Goal: Use online tool/utility: Utilize a website feature to perform a specific function

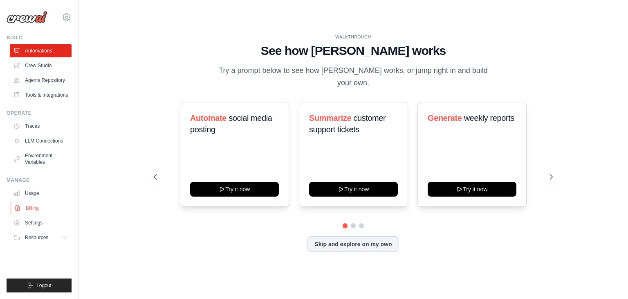
click at [28, 209] on link "Billing" at bounding box center [42, 207] width 62 height 13
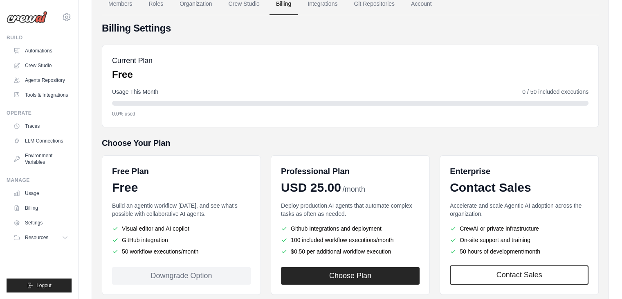
scroll to position [82, 0]
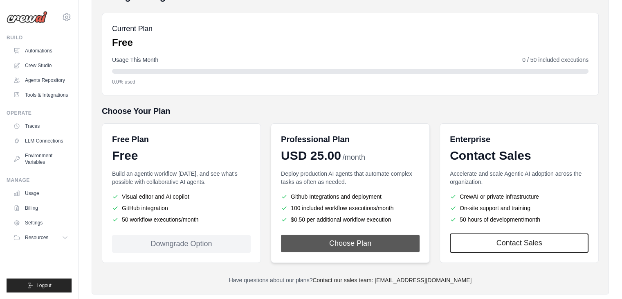
click at [342, 242] on button "Choose Plan" at bounding box center [350, 243] width 139 height 18
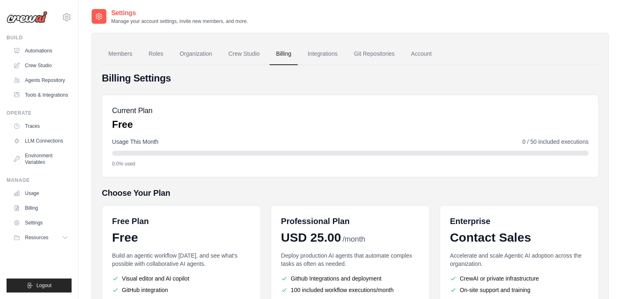
click at [19, 19] on img at bounding box center [27, 17] width 41 height 12
click at [54, 95] on link "Tools & Integrations" at bounding box center [42, 94] width 62 height 13
click at [32, 95] on link "Tools & Integrations" at bounding box center [42, 94] width 62 height 13
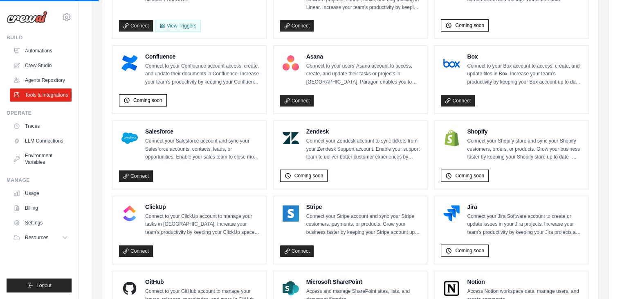
scroll to position [327, 0]
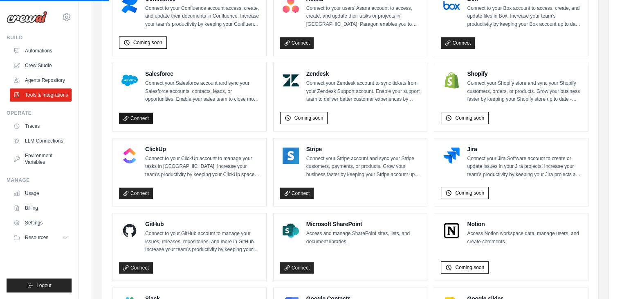
click at [142, 114] on link "Connect" at bounding box center [136, 117] width 34 height 11
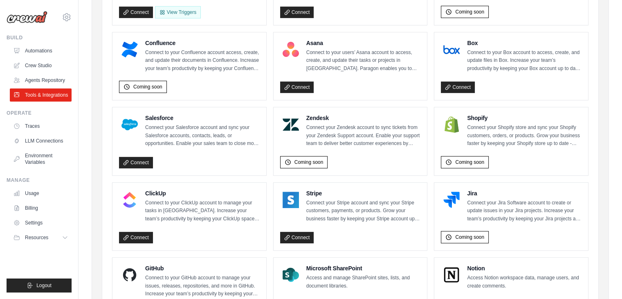
scroll to position [286, 0]
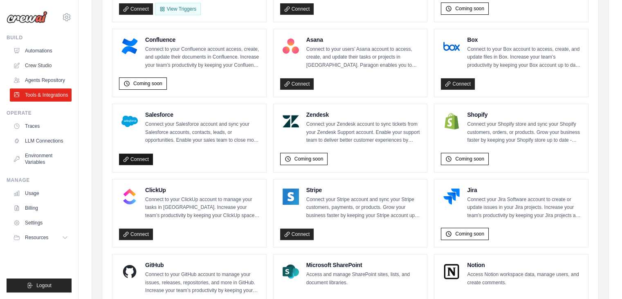
click at [139, 156] on link "Connect" at bounding box center [136, 158] width 34 height 11
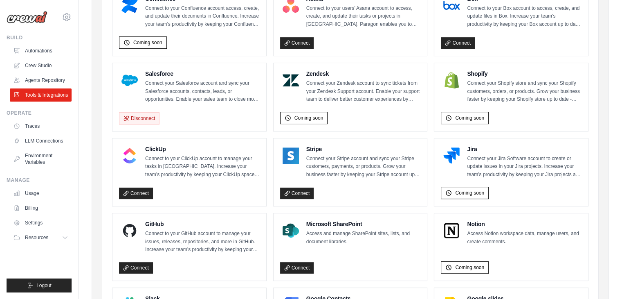
scroll to position [368, 0]
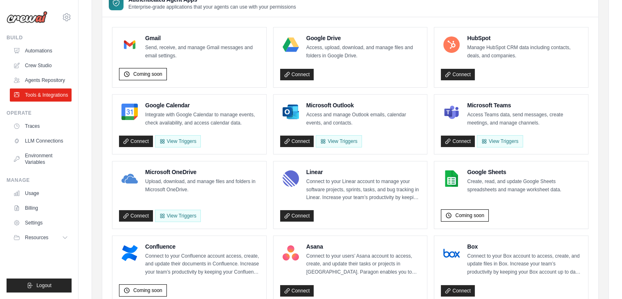
scroll to position [243, 0]
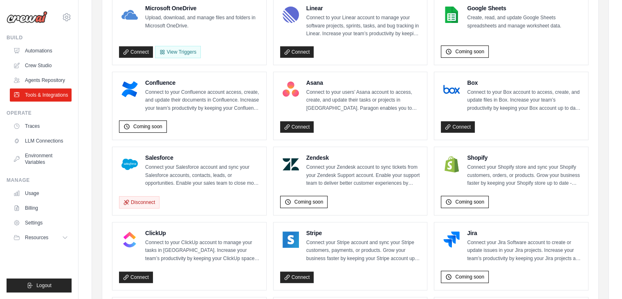
click at [205, 177] on p "Connect your Salesforce account and sync your Salesforce accounts, contacts, le…" at bounding box center [202, 175] width 114 height 24
click at [31, 74] on link "Agents Repository" at bounding box center [42, 80] width 62 height 13
click at [31, 79] on link "Agents Repository" at bounding box center [42, 80] width 62 height 13
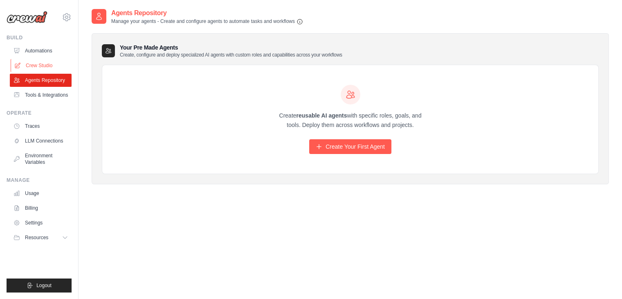
click at [40, 67] on link "Crew Studio" at bounding box center [42, 65] width 62 height 13
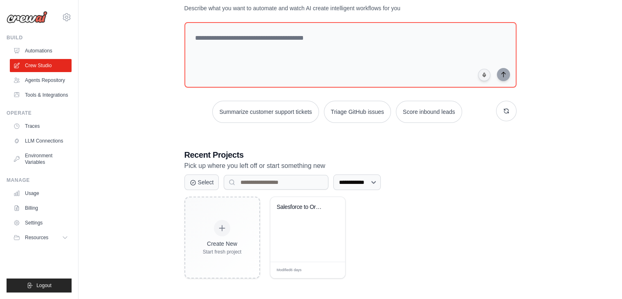
scroll to position [31, 0]
click at [301, 219] on div "Salesforce to Oracle Fusion Integra..." at bounding box center [308, 212] width 62 height 19
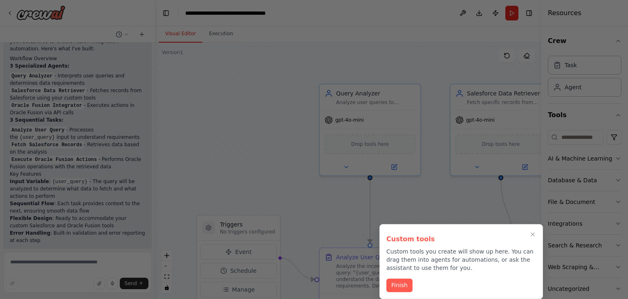
scroll to position [532, 0]
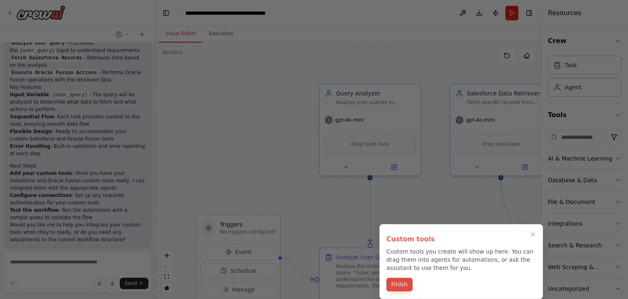
click at [404, 287] on button "Finish" at bounding box center [399, 283] width 26 height 13
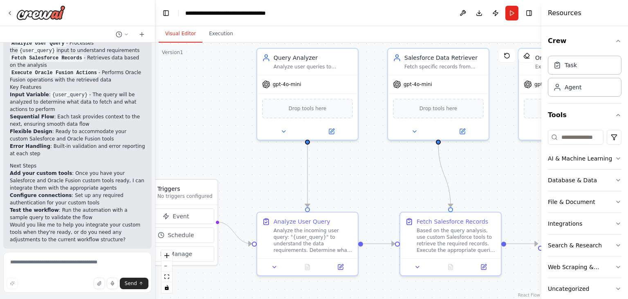
drag, startPoint x: 314, startPoint y: 200, endPoint x: 250, endPoint y: 164, distance: 74.0
click at [250, 164] on div ".deletable-edge-delete-btn { width: 20px; height: 20px; border: 0px solid #ffff…" at bounding box center [348, 171] width 386 height 256
click at [436, 106] on span "Drop tools here" at bounding box center [437, 106] width 38 height 8
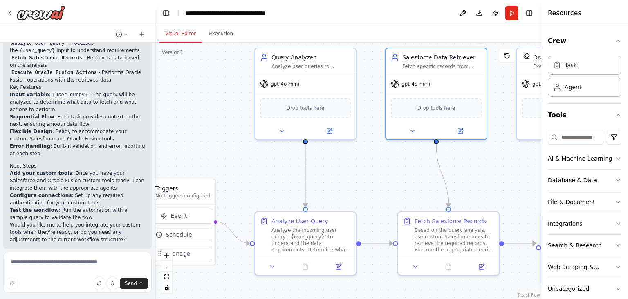
click at [591, 115] on button "Tools" at bounding box center [585, 114] width 74 height 23
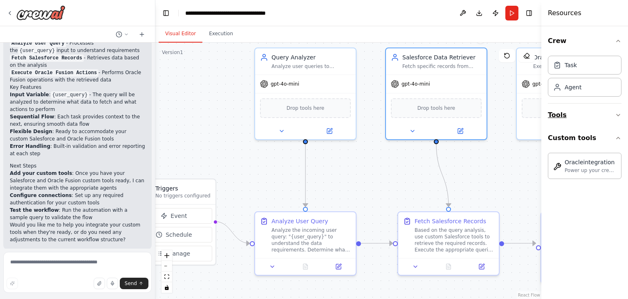
click at [591, 116] on button "Tools" at bounding box center [585, 114] width 74 height 23
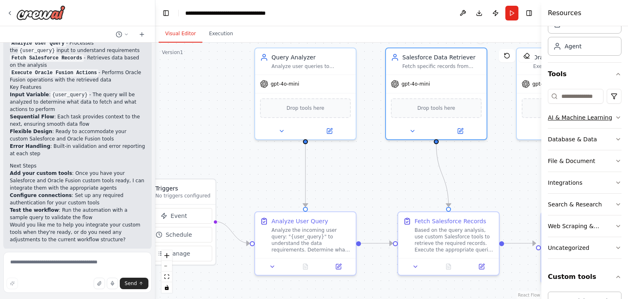
scroll to position [72, 0]
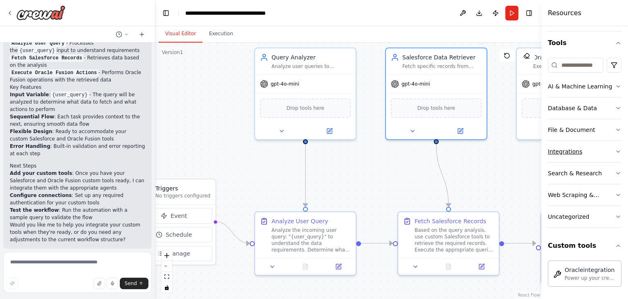
click at [605, 149] on button "Integrations" at bounding box center [585, 151] width 74 height 21
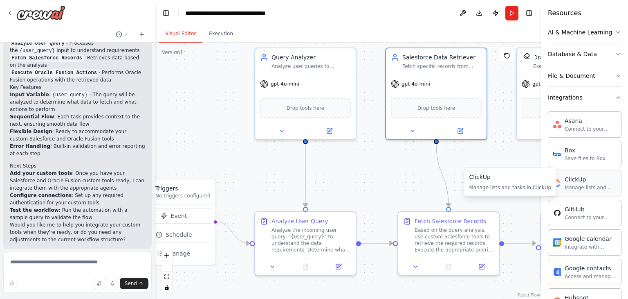
scroll to position [85, 0]
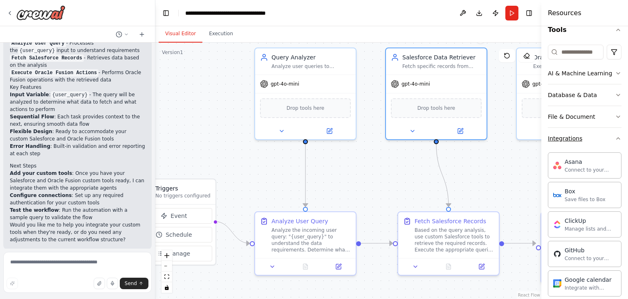
click at [610, 144] on button "Integrations" at bounding box center [585, 138] width 74 height 21
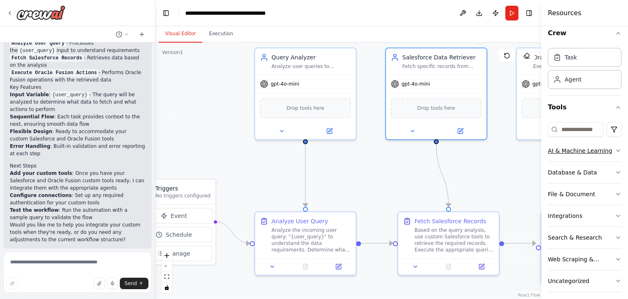
scroll to position [0, 0]
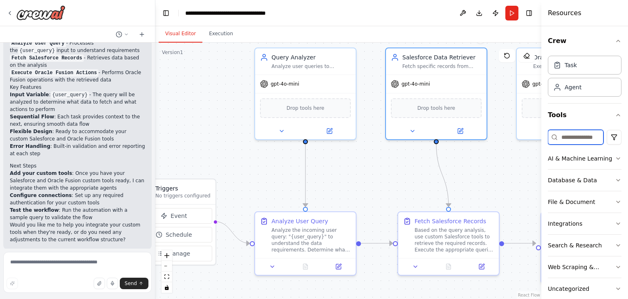
click at [573, 138] on input at bounding box center [576, 137] width 56 height 15
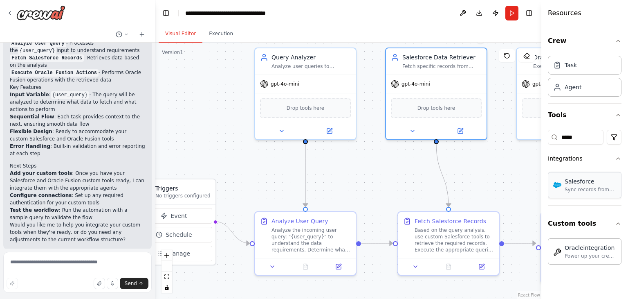
click at [587, 187] on div "Sync records from Salesforce" at bounding box center [591, 189] width 52 height 7
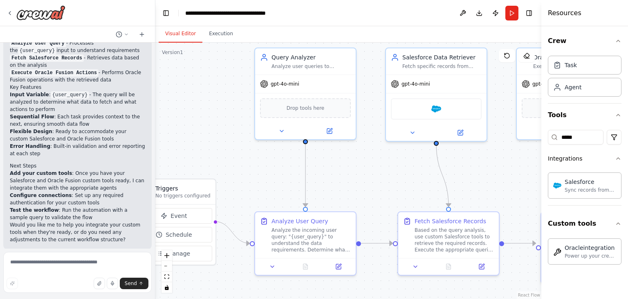
click at [417, 163] on div ".deletable-edge-delete-btn { width: 20px; height: 20px; border: 0px solid #ffff…" at bounding box center [348, 171] width 386 height 256
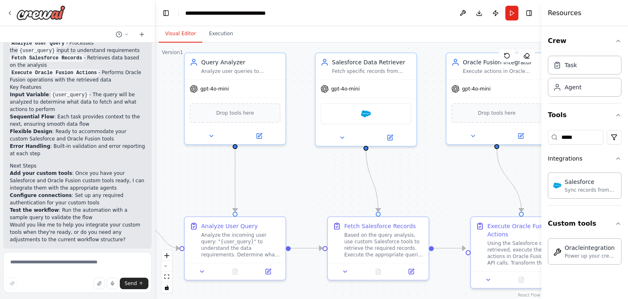
drag, startPoint x: 370, startPoint y: 189, endPoint x: 300, endPoint y: 193, distance: 70.5
click at [300, 193] on div ".deletable-edge-delete-btn { width: 20px; height: 20px; border: 0px solid #ffff…" at bounding box center [348, 171] width 386 height 256
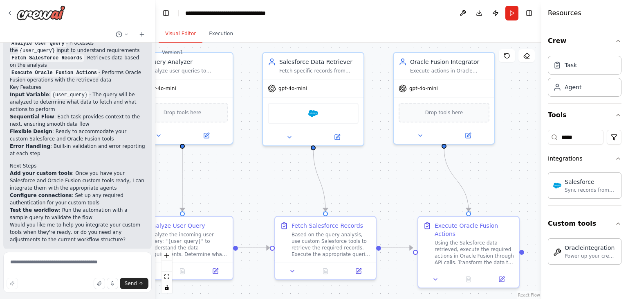
drag, startPoint x: 415, startPoint y: 186, endPoint x: 355, endPoint y: 186, distance: 60.1
click at [355, 186] on div ".deletable-edge-delete-btn { width: 20px; height: 20px; border: 0px solid #ffff…" at bounding box center [348, 171] width 386 height 256
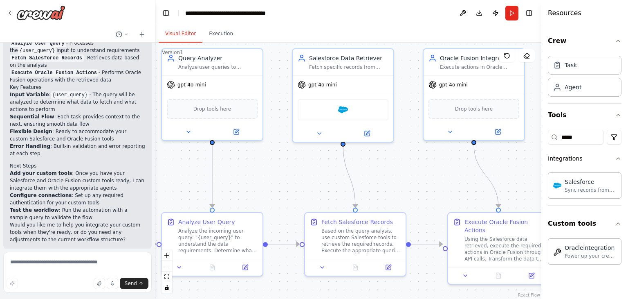
drag, startPoint x: 411, startPoint y: 182, endPoint x: 448, endPoint y: 177, distance: 37.5
click at [448, 177] on div ".deletable-edge-delete-btn { width: 20px; height: 20px; border: 0px solid #ffff…" at bounding box center [348, 171] width 386 height 256
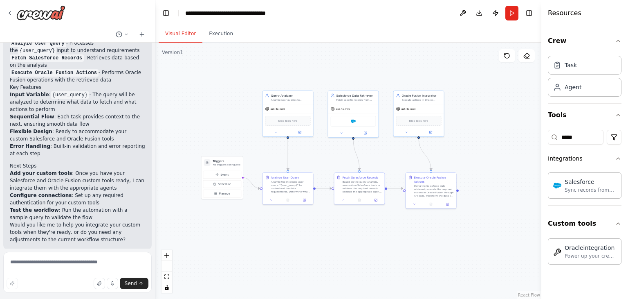
drag, startPoint x: 298, startPoint y: 172, endPoint x: 331, endPoint y: 151, distance: 39.1
click at [331, 151] on div ".deletable-edge-delete-btn { width: 20px; height: 20px; border: 0px solid #ffff…" at bounding box center [348, 171] width 386 height 256
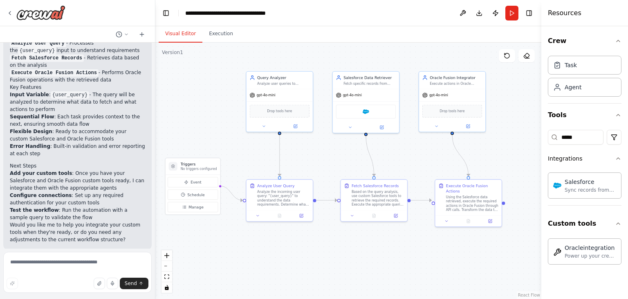
drag, startPoint x: 330, startPoint y: 151, endPoint x: 336, endPoint y: 151, distance: 5.3
click at [336, 151] on div ".deletable-edge-delete-btn { width: 20px; height: 20px; border: 0px solid #ffff…" at bounding box center [348, 171] width 386 height 256
click at [480, 13] on button "Download" at bounding box center [479, 13] width 13 height 15
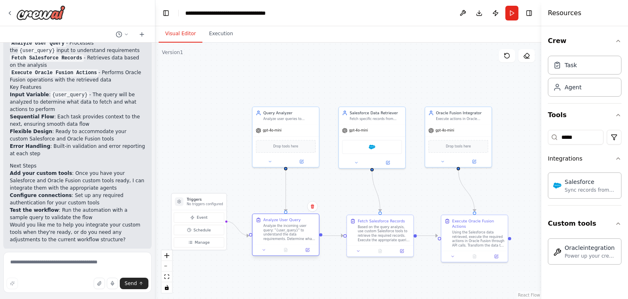
click at [273, 229] on div "Analyze the incoming user query: "{user_query}" to understand the data requirem…" at bounding box center [289, 231] width 52 height 17
click at [276, 231] on div "Analyze the incoming user query: "{user_query}" to understand the data requirem…" at bounding box center [289, 231] width 52 height 17
click at [275, 229] on div "Analyze the incoming user query: "{user_query}" to understand the data requirem…" at bounding box center [289, 231] width 52 height 17
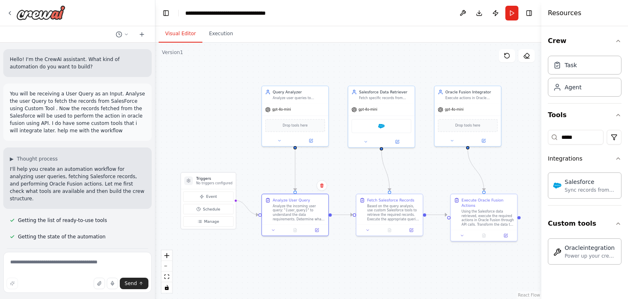
drag, startPoint x: 402, startPoint y: 189, endPoint x: 412, endPoint y: 168, distance: 22.9
click at [412, 168] on div ".deletable-edge-delete-btn { width: 20px; height: 20px; border: 0px solid #ffff…" at bounding box center [348, 171] width 386 height 256
click at [602, 190] on div "Sync records from Salesforce" at bounding box center [591, 189] width 52 height 7
click at [601, 190] on div "Sync records from Salesforce" at bounding box center [591, 189] width 52 height 7
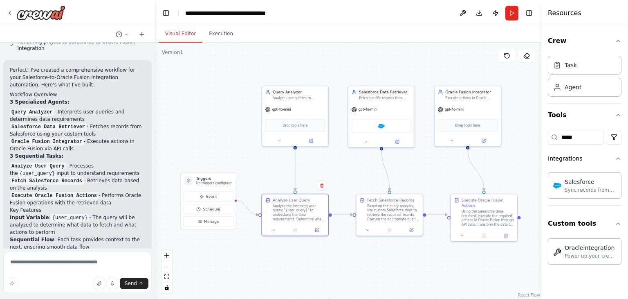
scroll to position [532, 0]
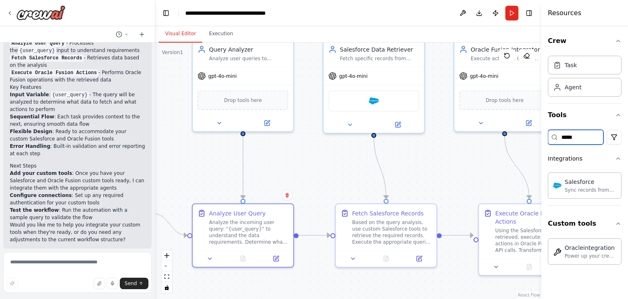
click at [584, 132] on input "*****" at bounding box center [576, 137] width 56 height 15
type input "*"
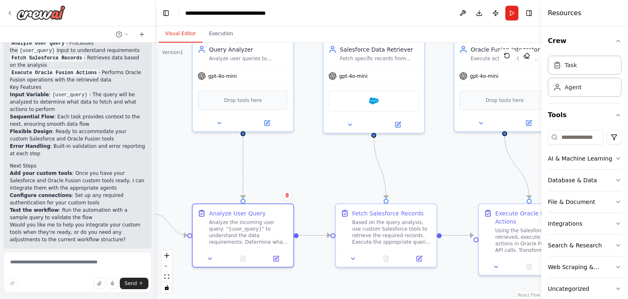
click at [497, 275] on div ".deletable-edge-delete-btn { width: 20px; height: 20px; border: 0px solid #ffff…" at bounding box center [348, 171] width 386 height 256
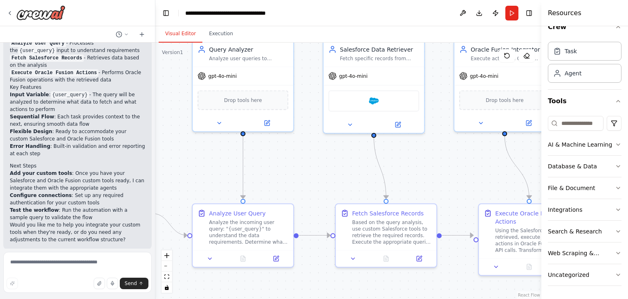
scroll to position [0, 0]
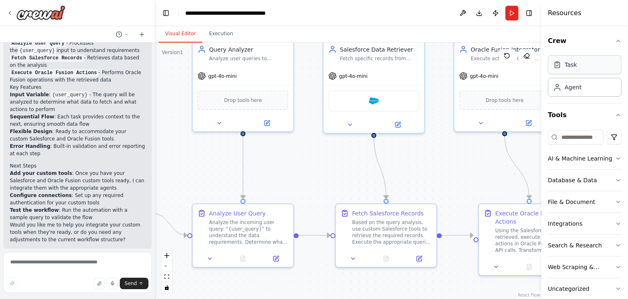
click at [577, 65] on div "Task" at bounding box center [585, 64] width 74 height 19
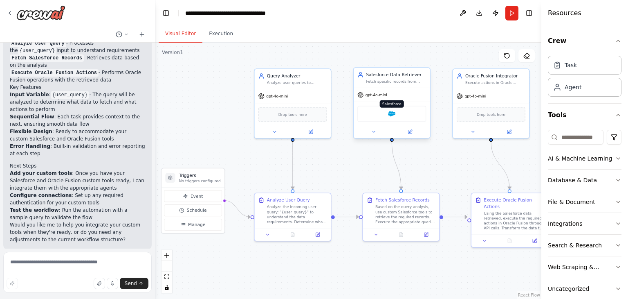
click at [391, 113] on img at bounding box center [391, 113] width 7 height 7
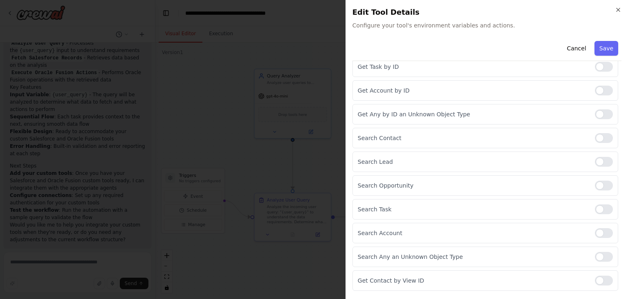
scroll to position [409, 0]
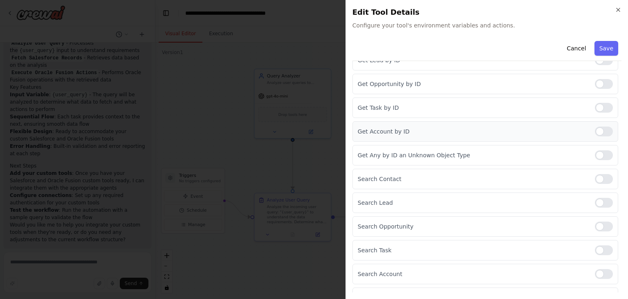
click at [595, 128] on div at bounding box center [604, 131] width 18 height 10
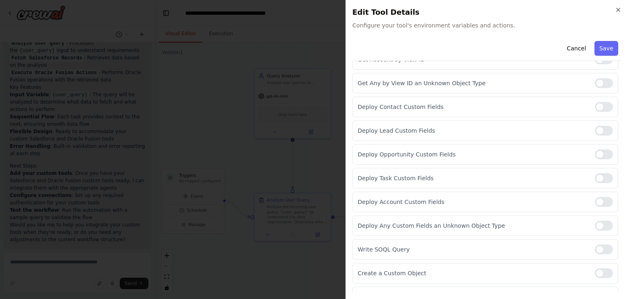
scroll to position [797, 0]
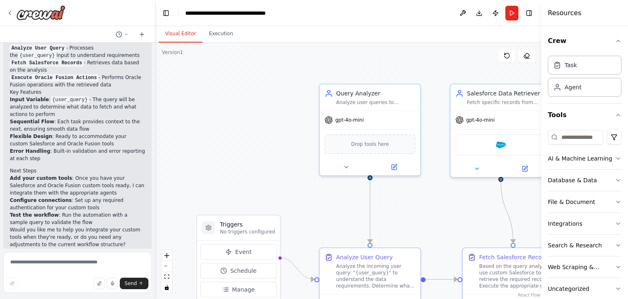
scroll to position [532, 0]
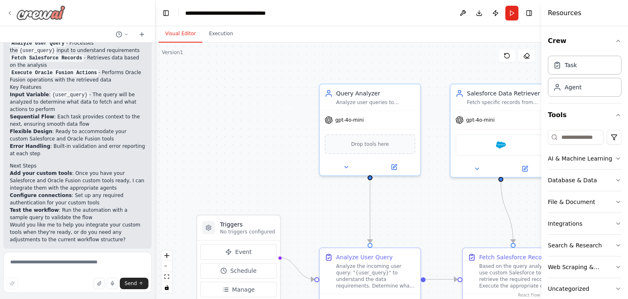
click at [13, 13] on div at bounding box center [36, 12] width 59 height 15
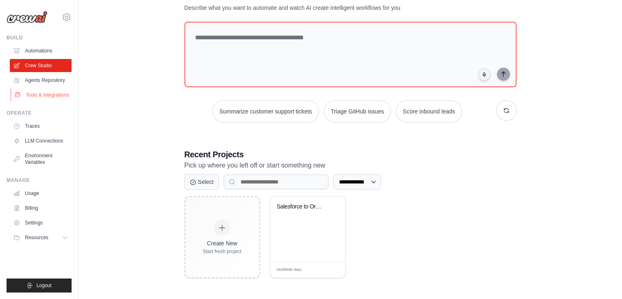
click at [61, 95] on link "Tools & Integrations" at bounding box center [42, 94] width 62 height 13
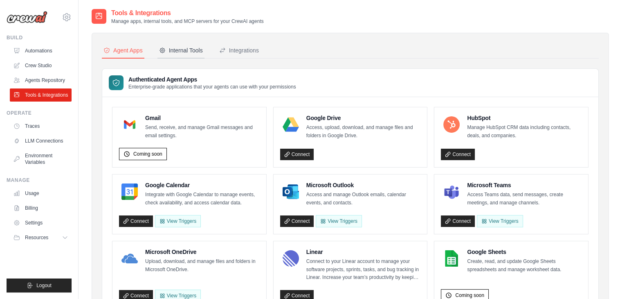
click at [184, 55] on button "Internal Tools" at bounding box center [180, 51] width 47 height 16
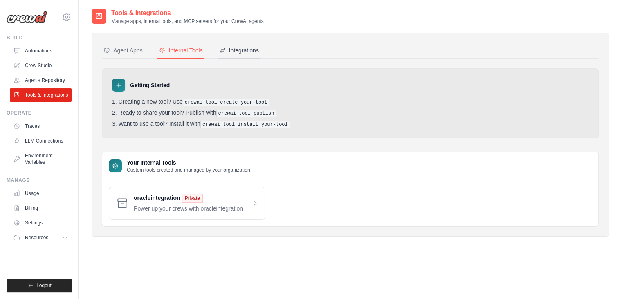
click at [249, 52] on div "Integrations" at bounding box center [239, 50] width 40 height 8
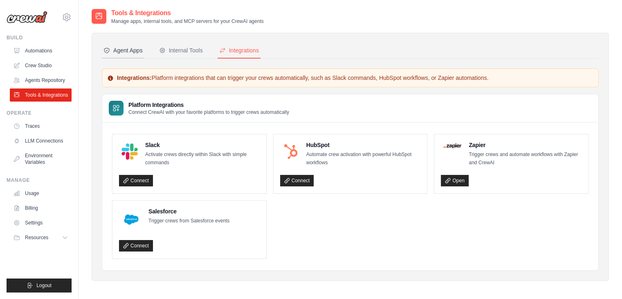
click at [123, 51] on div "Agent Apps" at bounding box center [122, 50] width 39 height 8
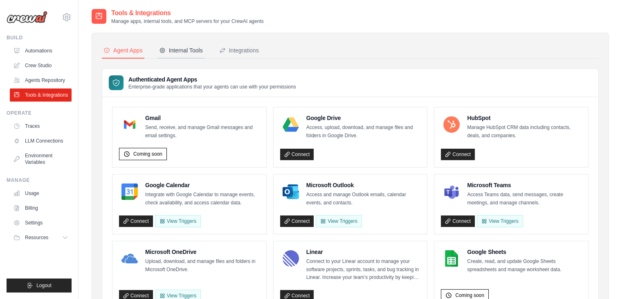
click at [186, 50] on div "Internal Tools" at bounding box center [181, 50] width 44 height 8
